Goal: Transaction & Acquisition: Purchase product/service

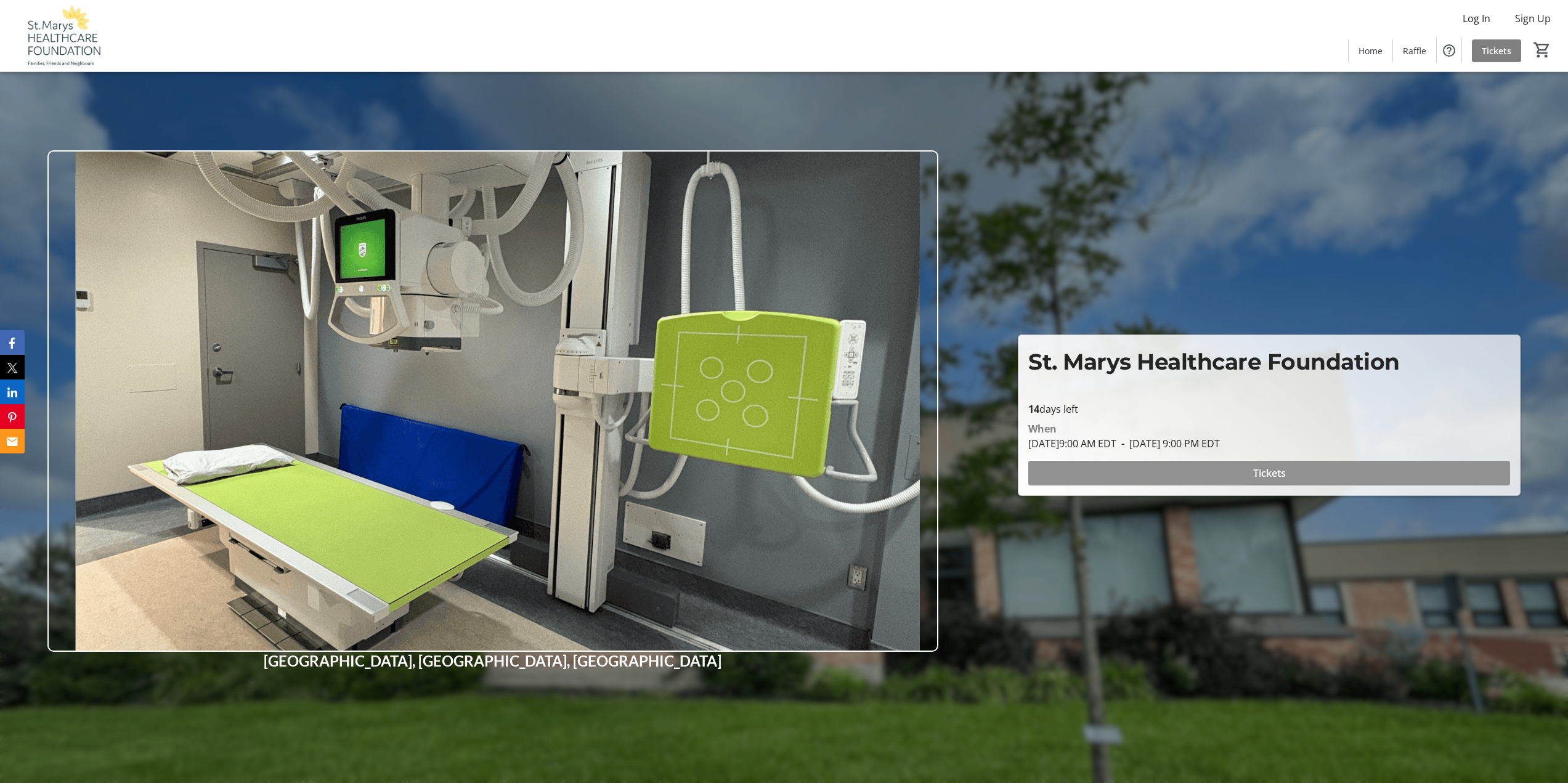
click at [1272, 473] on span "Tickets" at bounding box center [1269, 473] width 33 height 15
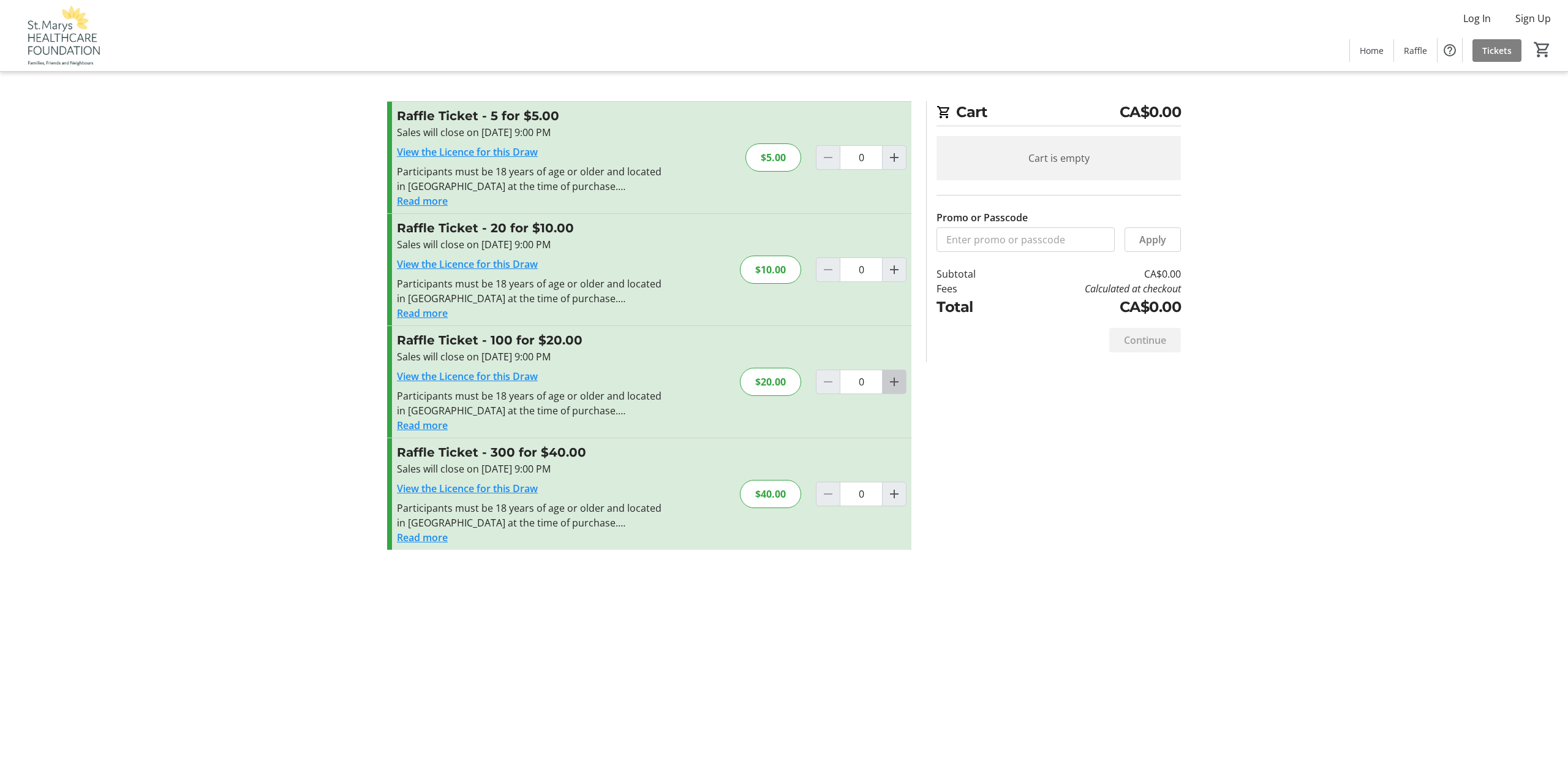
click at [895, 379] on mat-icon "Increment by one" at bounding box center [894, 382] width 15 height 15
type input "1"
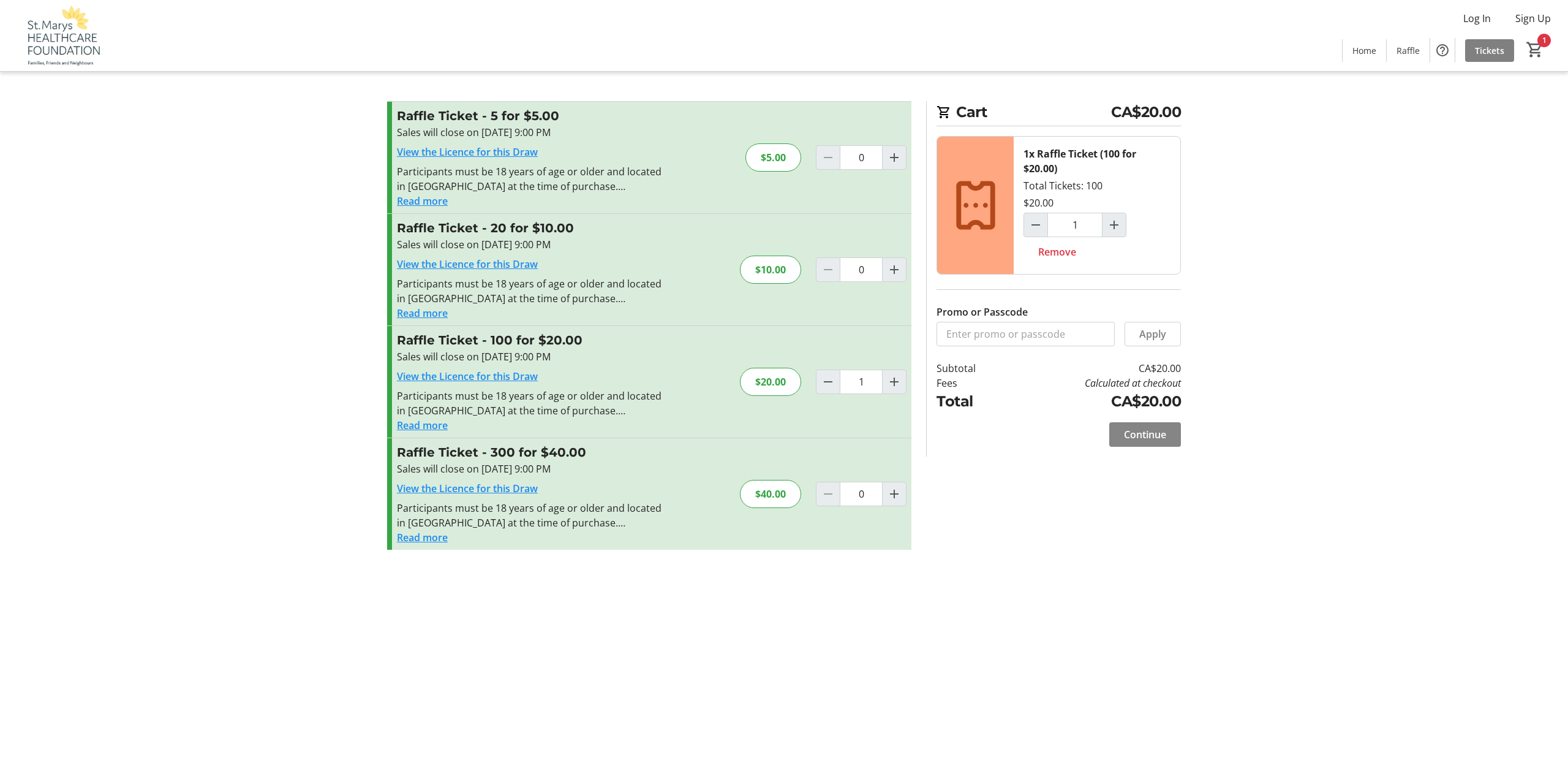
click at [1167, 430] on span at bounding box center [1145, 434] width 72 height 29
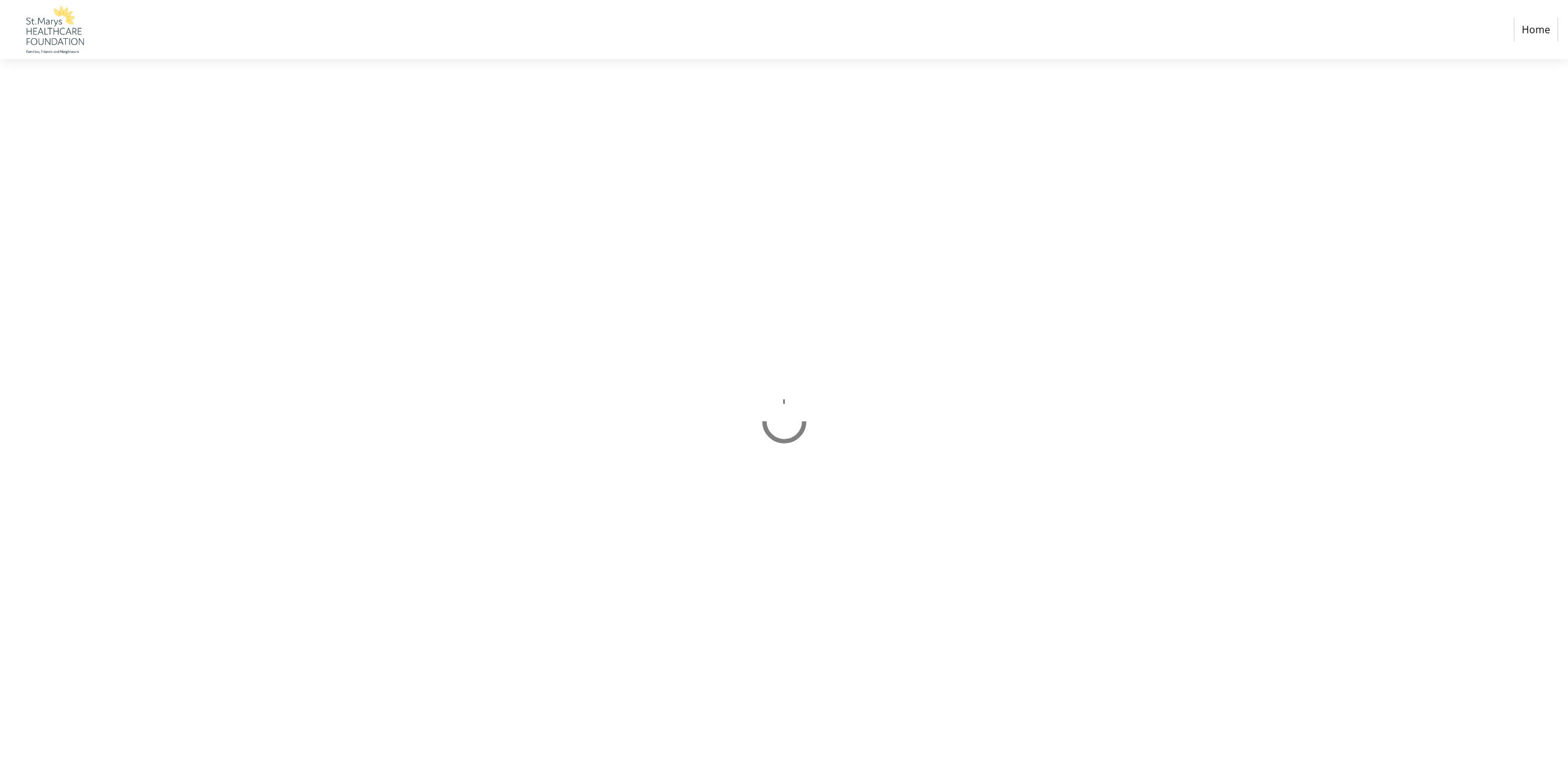
select select "CA"
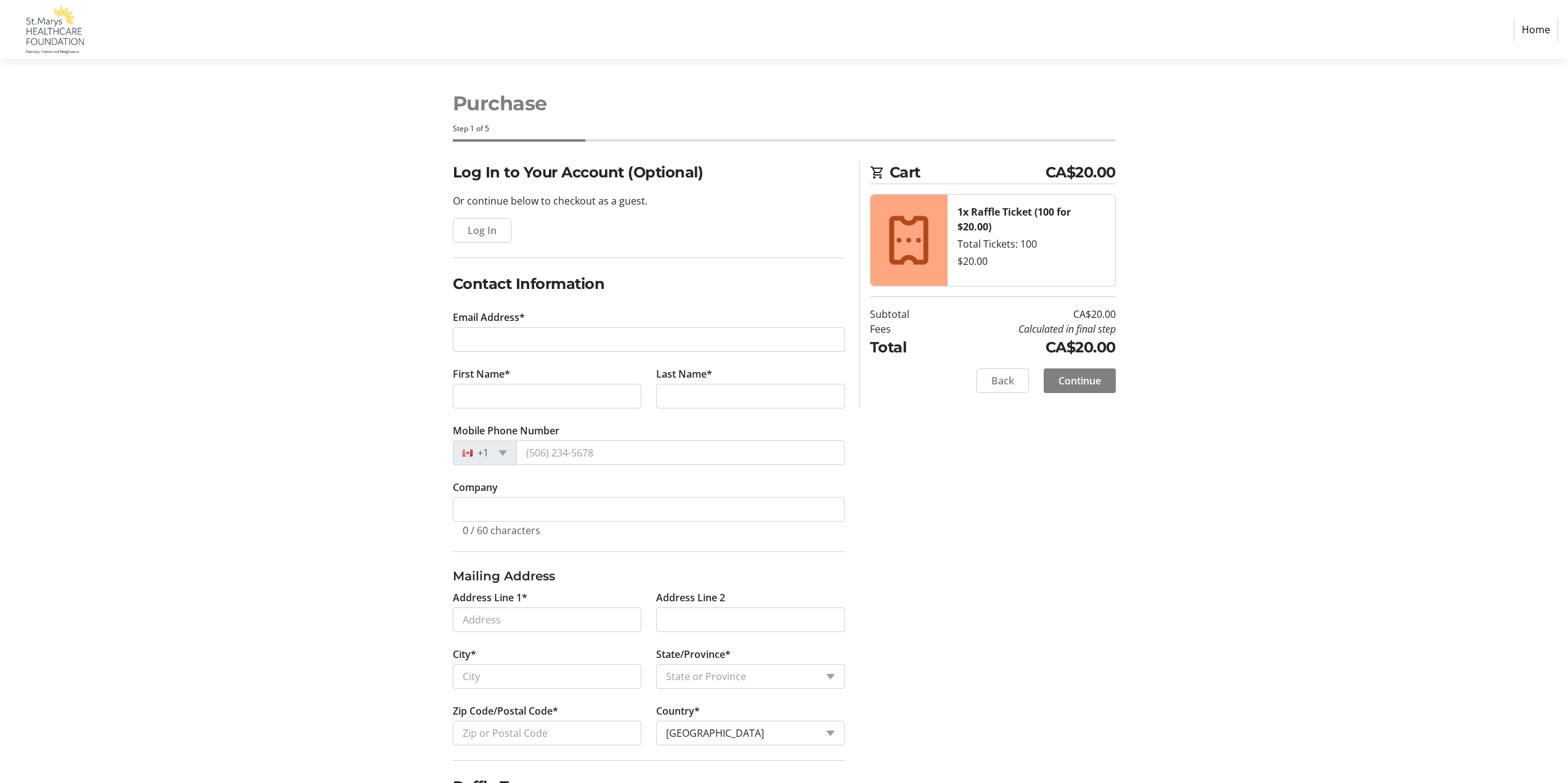
click at [563, 326] on tr-form-field "Email Address*" at bounding box center [649, 337] width 392 height 56
click at [563, 331] on input "Email Address*" at bounding box center [649, 339] width 392 height 24
type input "[EMAIL_ADDRESS][DOMAIN_NAME]"
type input "[PERSON_NAME]"
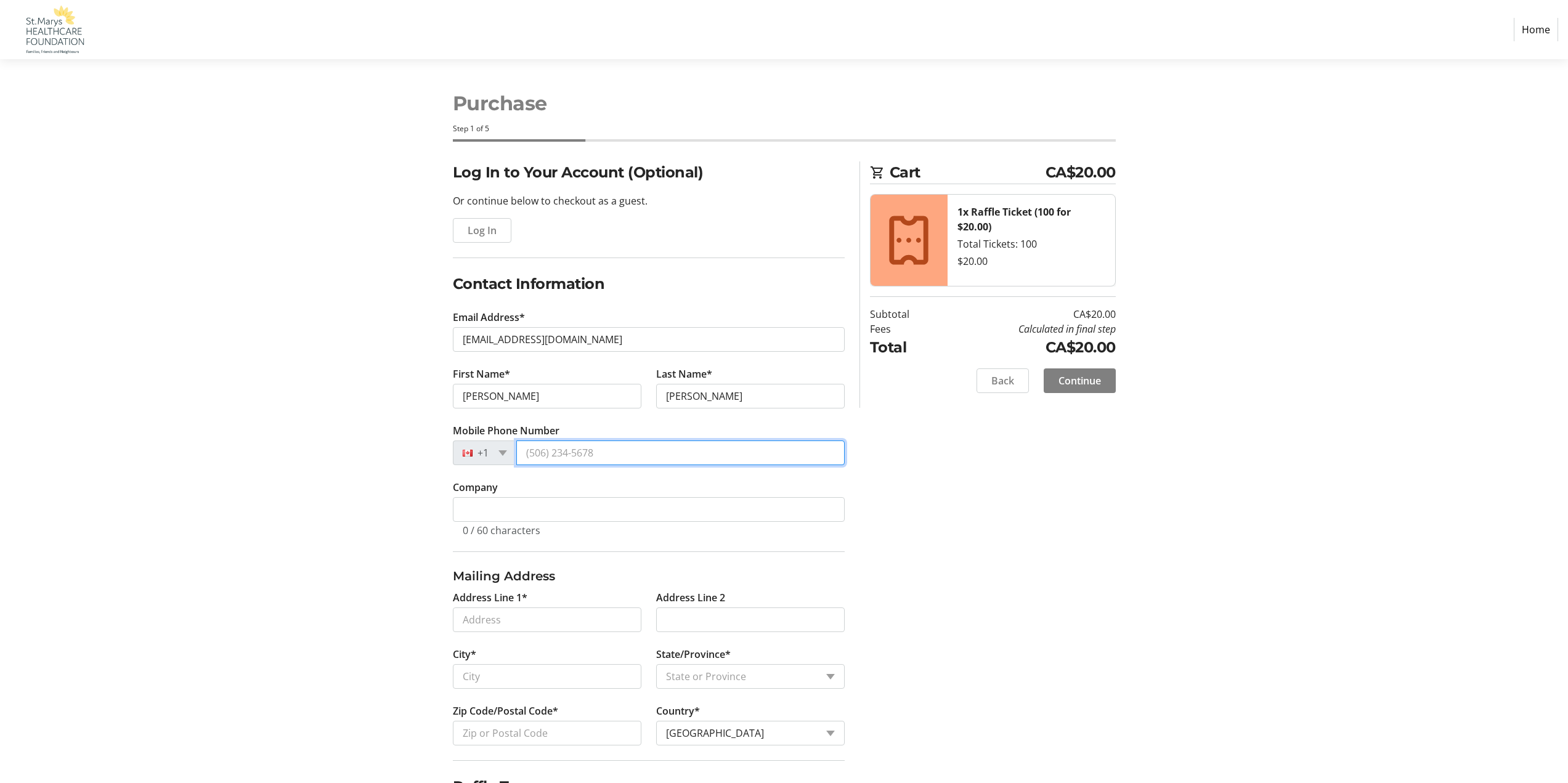
type input "[PHONE_NUMBER]"
type input "[STREET_ADDRESS]"
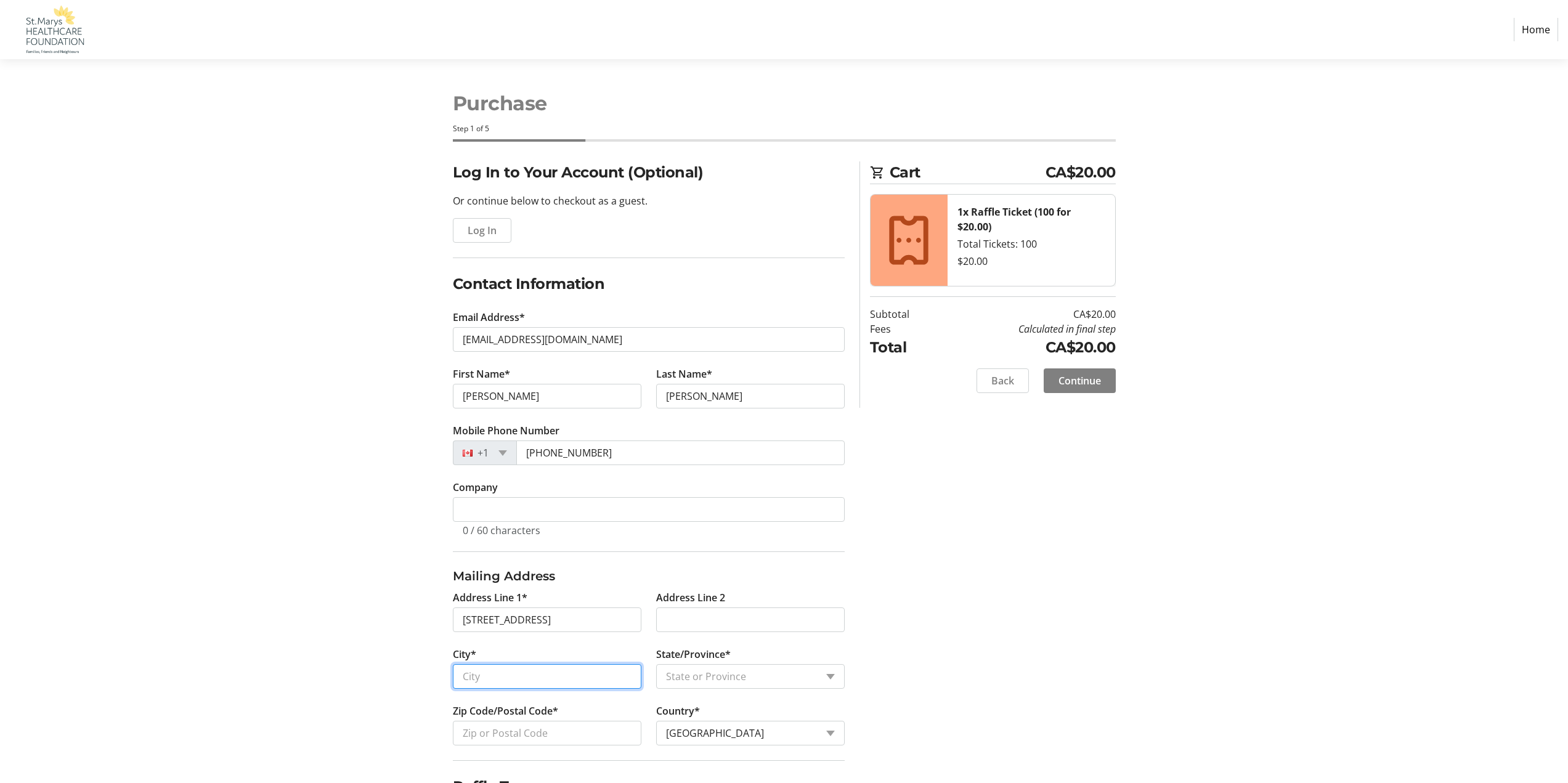
type input "St. Marys"
select select "ON"
type input "N4X0A8"
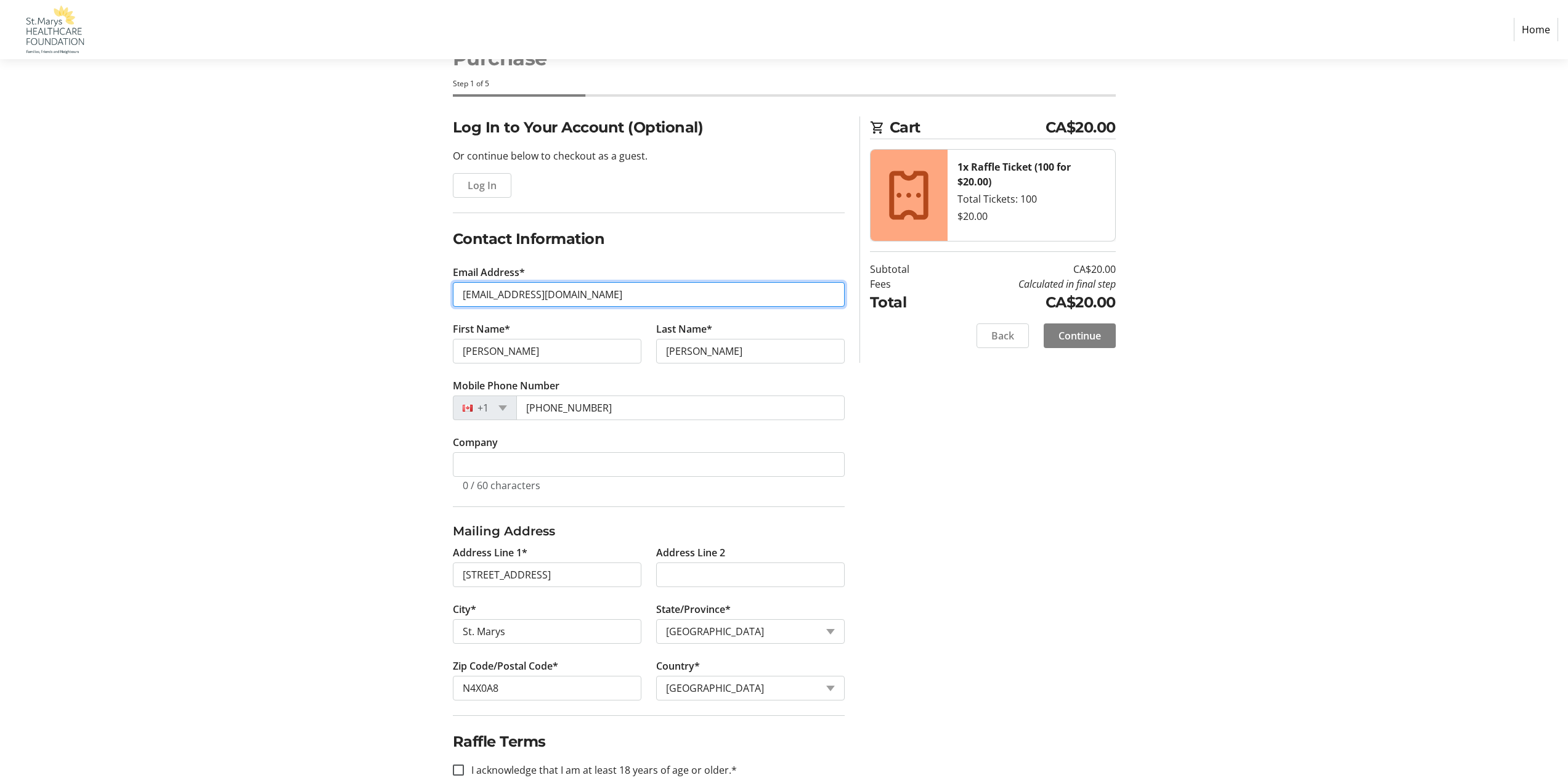
scroll to position [128, 0]
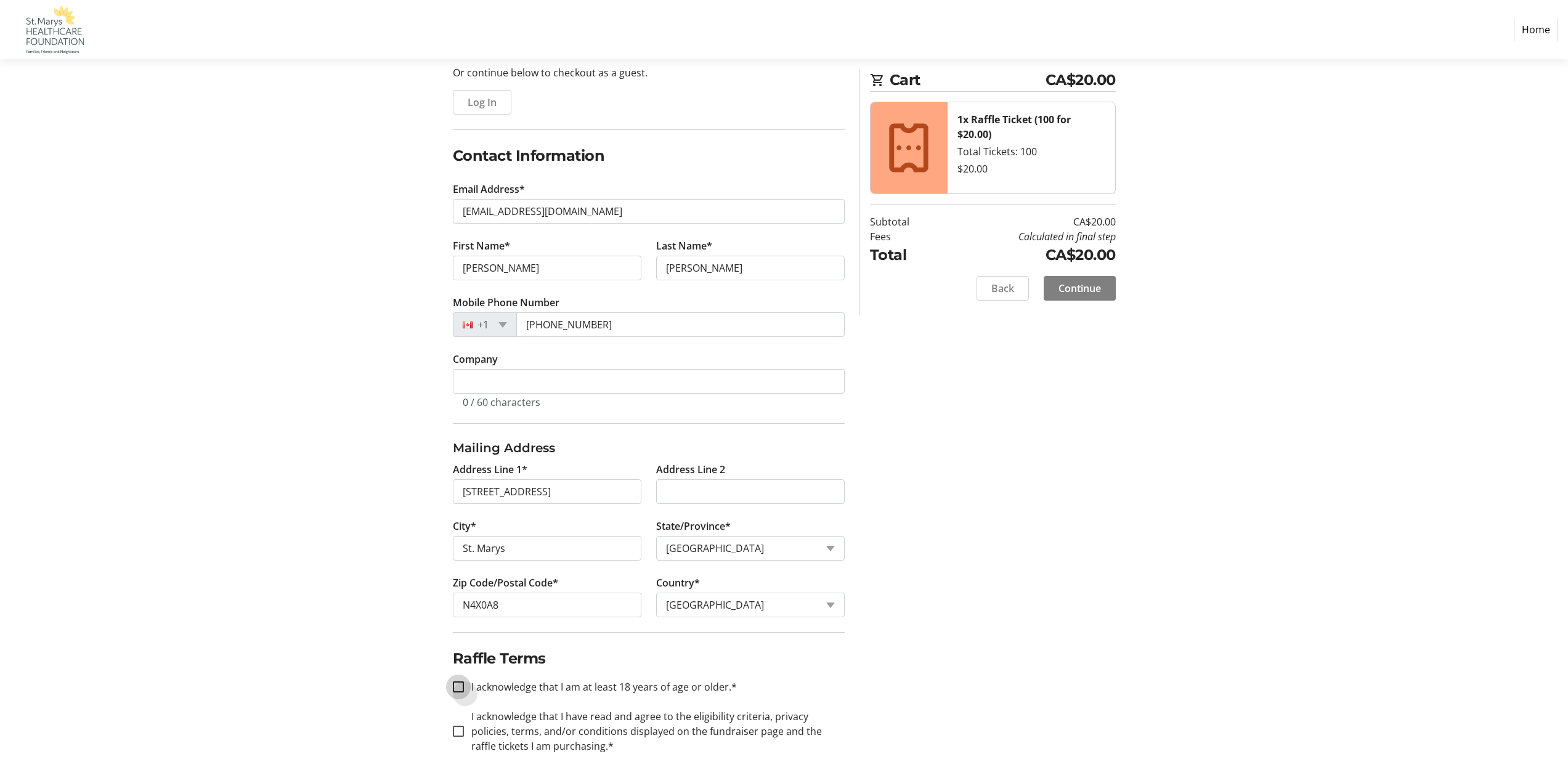
click at [459, 684] on input "I acknowledge that I am at least 18 years of age or older.*" at bounding box center [458, 686] width 11 height 11
checkbox input "true"
click at [459, 731] on input "I acknowledge that I have read and agree to the eligibility criteria, privacy p…" at bounding box center [458, 731] width 11 height 11
checkbox input "true"
click at [1077, 291] on span "Continue" at bounding box center [1079, 288] width 42 height 15
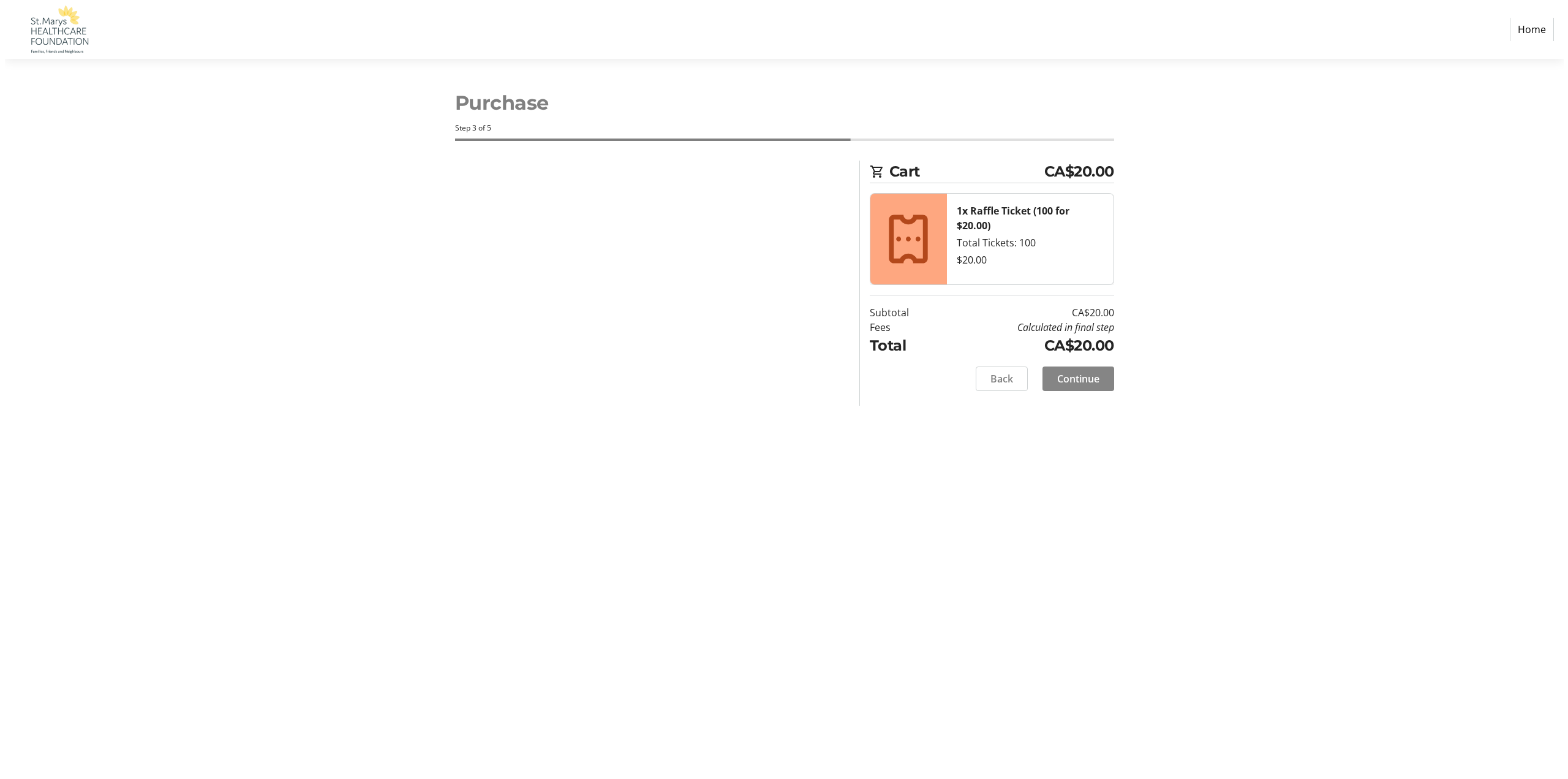
scroll to position [0, 0]
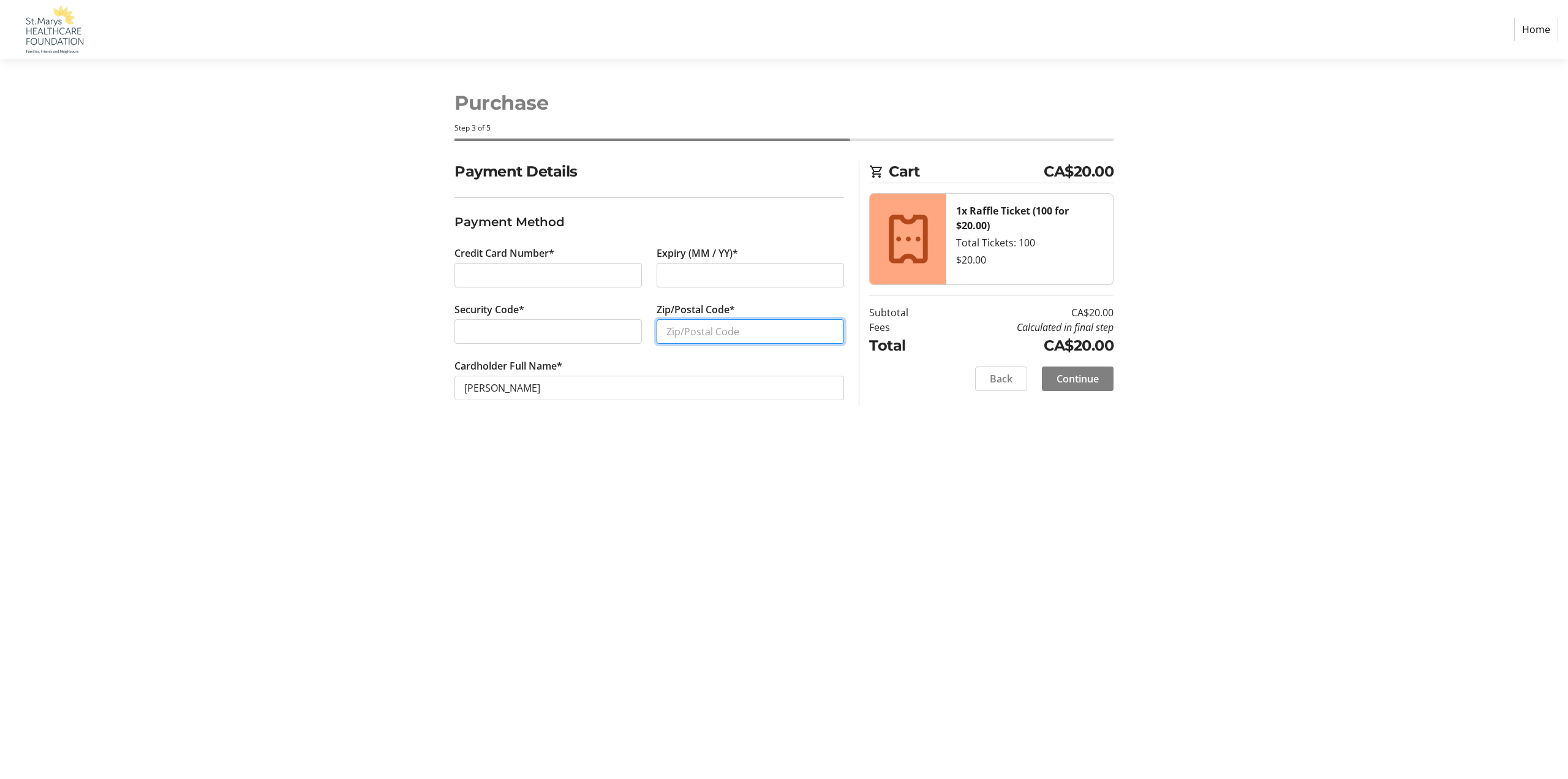
click at [773, 322] on input "Zip/Postal Code*" at bounding box center [750, 332] width 187 height 24
type input "N4x0A8"
click at [1076, 374] on span "Continue" at bounding box center [1078, 379] width 42 height 15
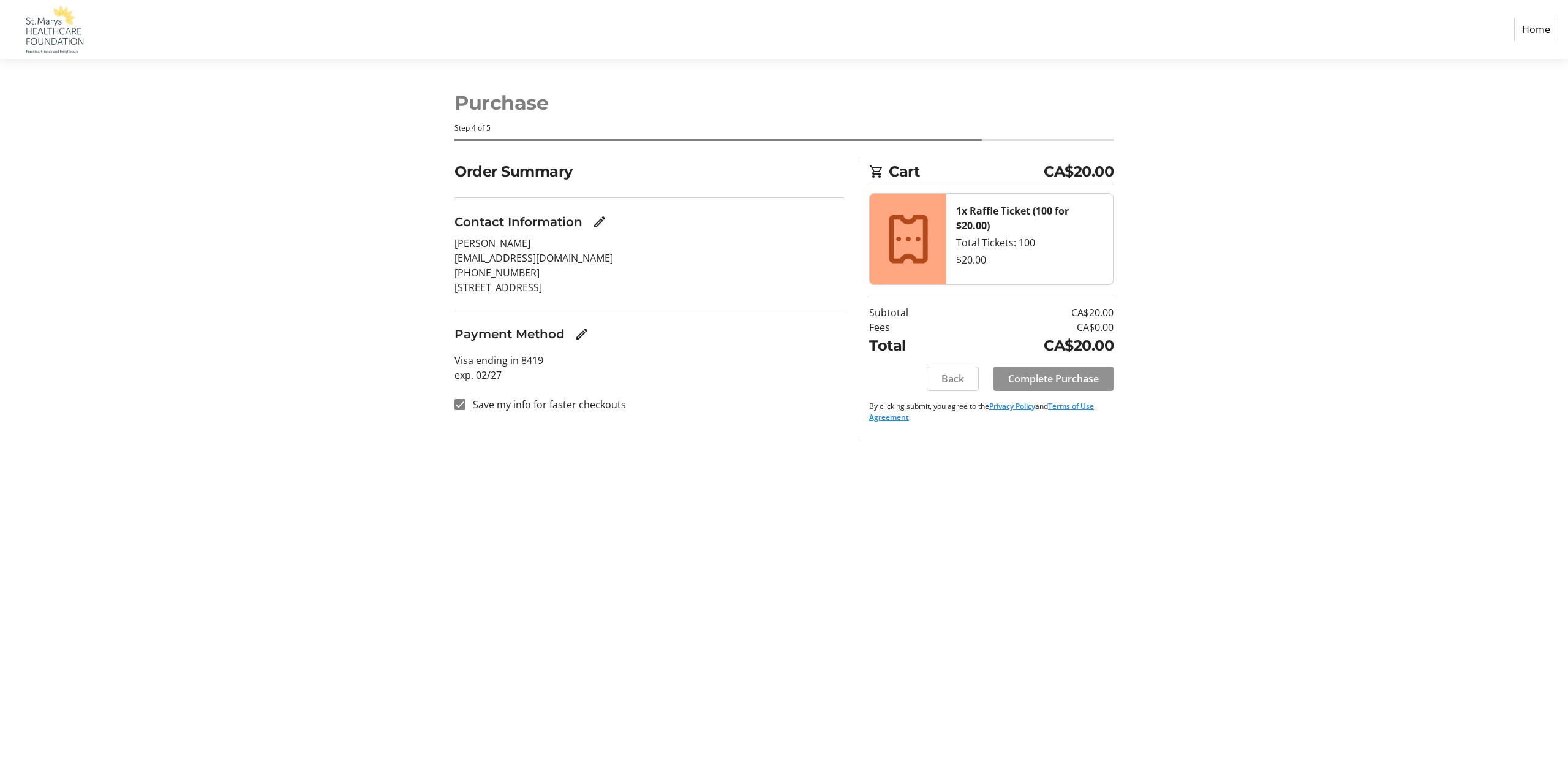
click at [1053, 377] on span "Complete Purchase" at bounding box center [1053, 379] width 91 height 15
